Goal: Check status: Check status

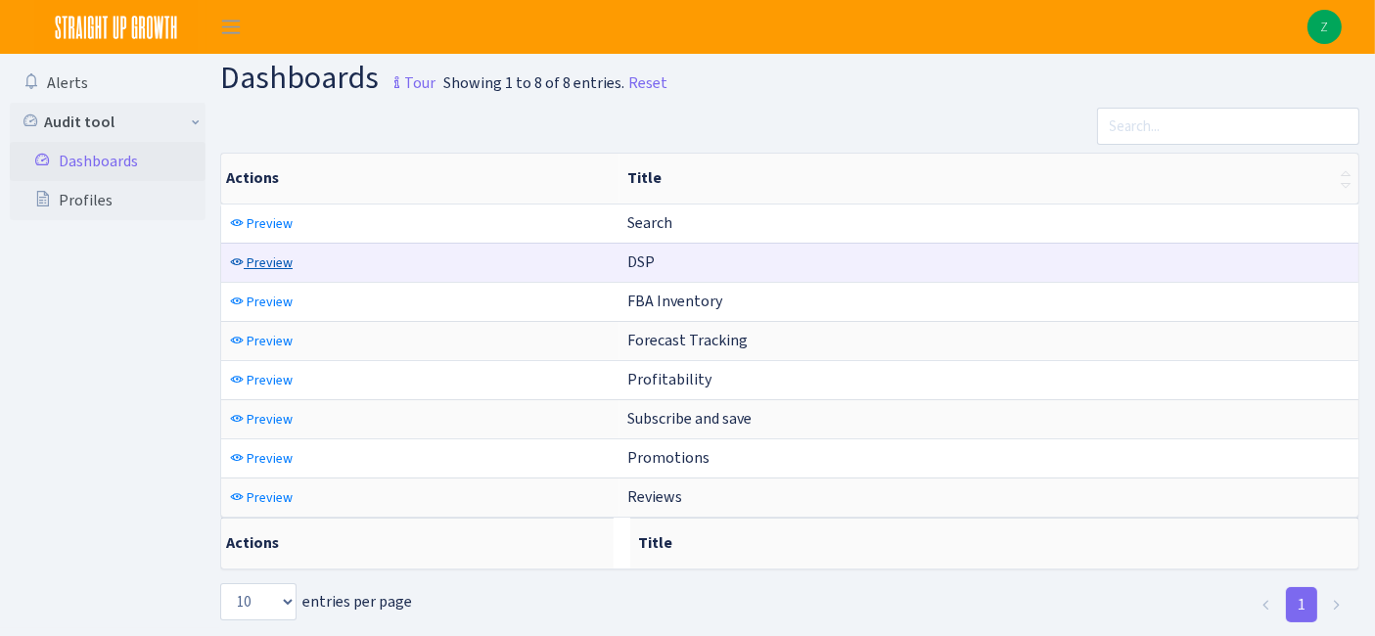
click at [283, 256] on span "Preview" at bounding box center [270, 263] width 46 height 19
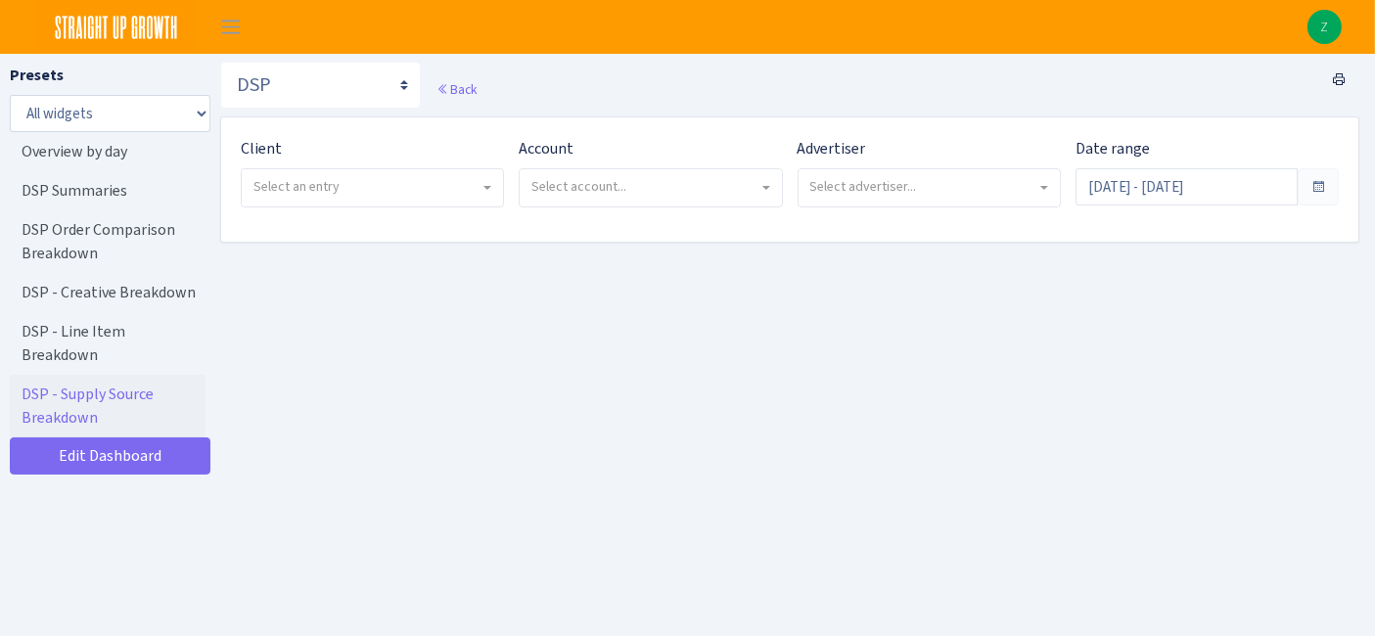
click at [363, 188] on span "Select an entry" at bounding box center [367, 187] width 226 height 20
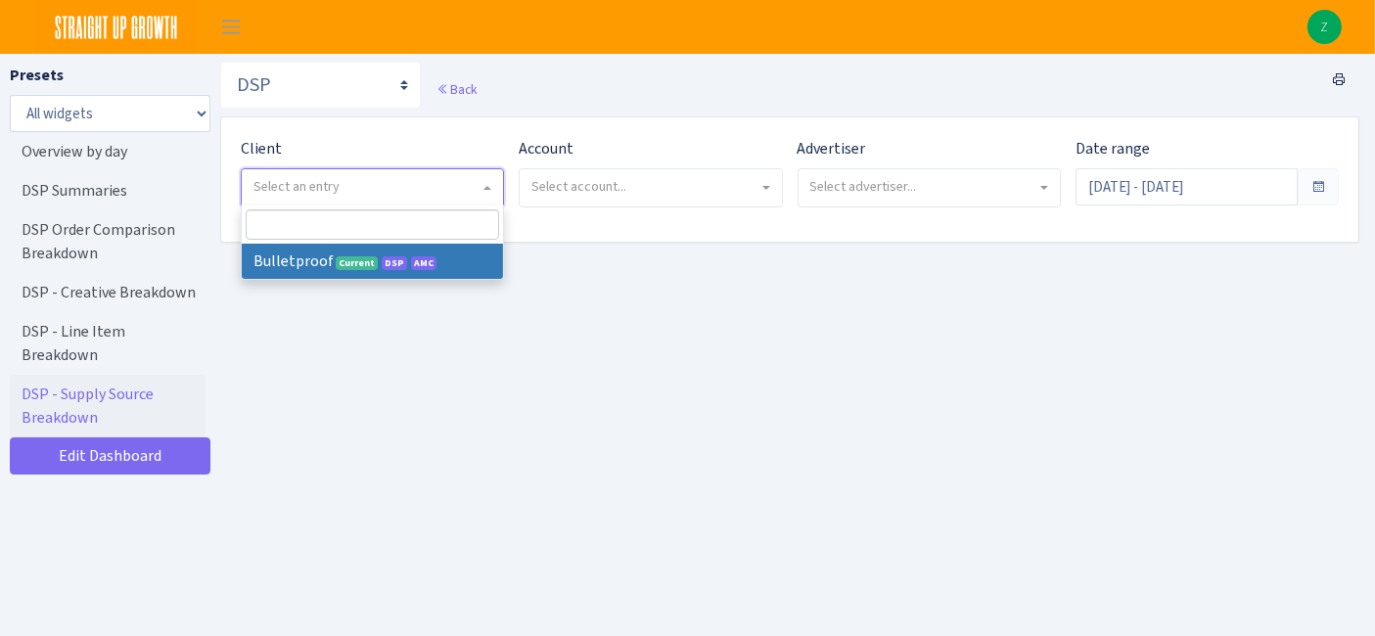
select select "409"
select select
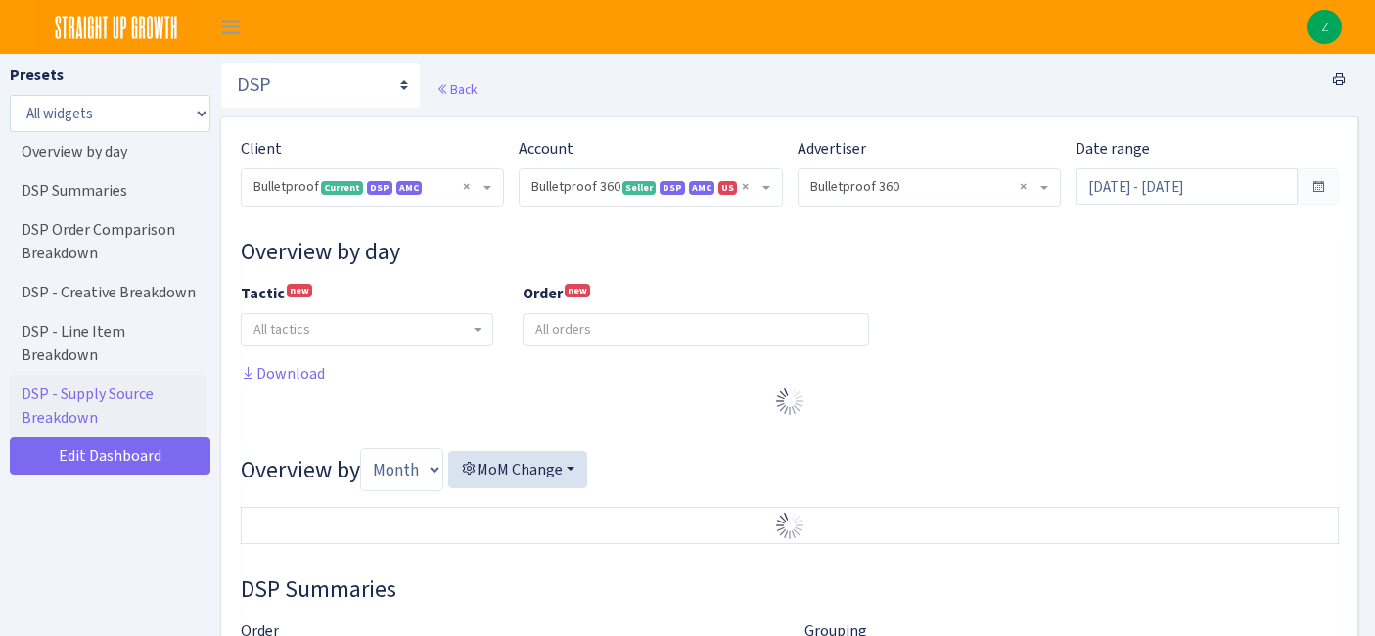
select select "3235730245795869"
select select "2888625790301"
select select
click at [1121, 188] on input "Jul 15, 2025 - Aug 13, 2025" at bounding box center [1187, 186] width 222 height 37
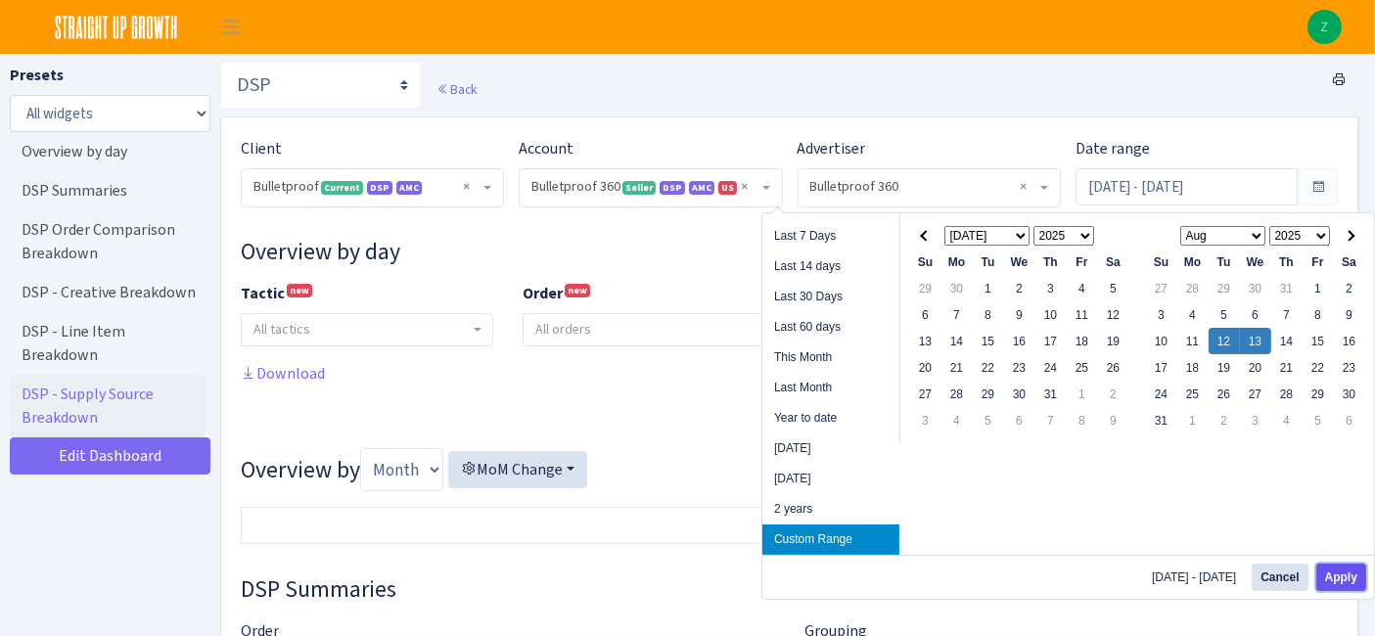
click at [1334, 586] on button "Apply" at bounding box center [1342, 577] width 50 height 27
type input "[DATE] - [DATE]"
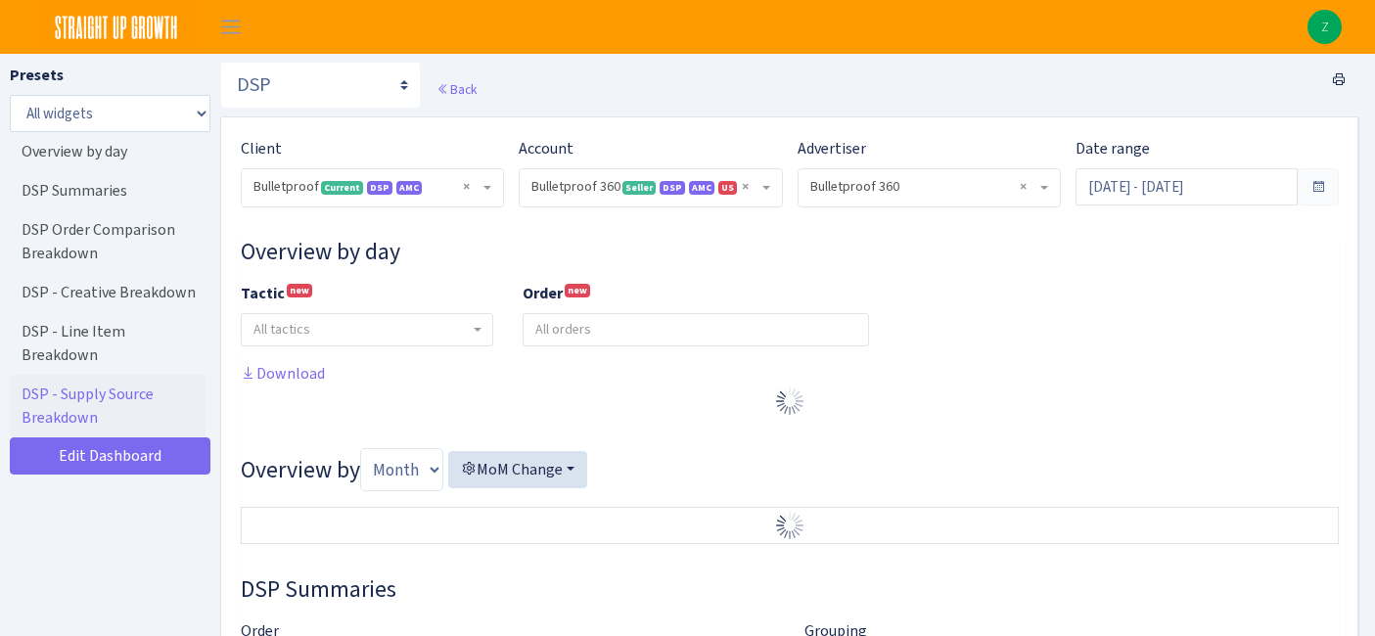
select select "3235730245795869"
select select "2888625790301"
select select
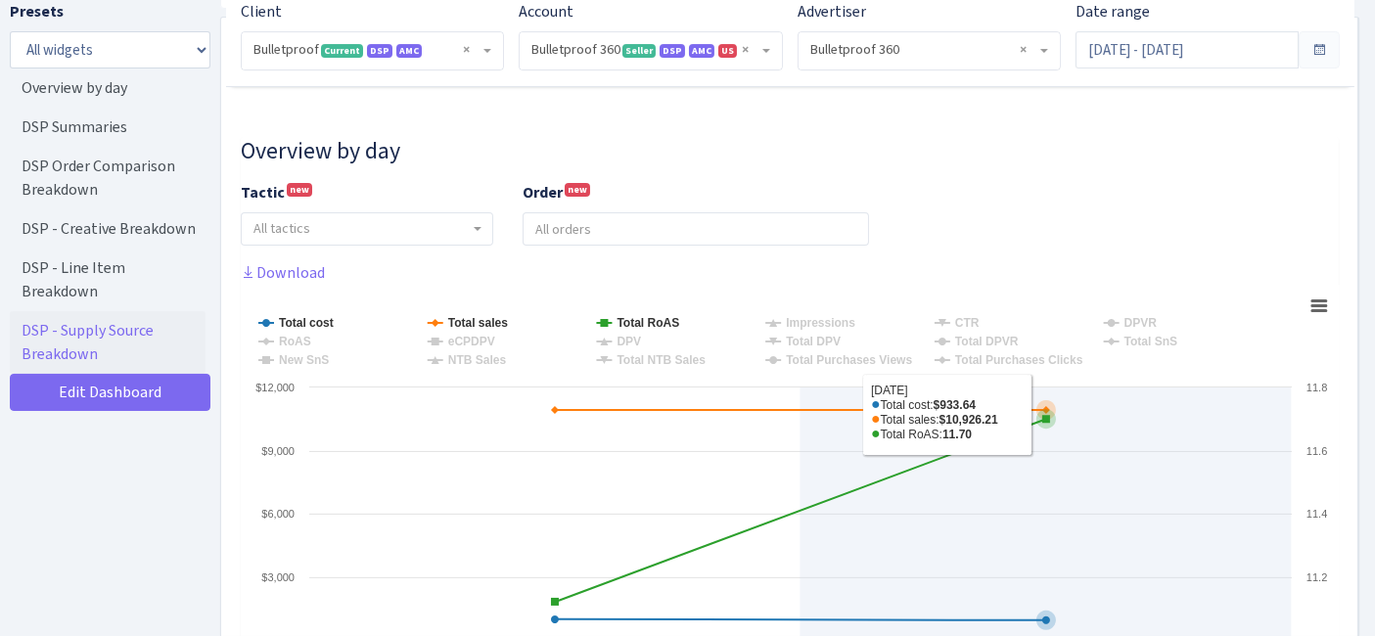
scroll to position [217, 0]
